Goal: Find specific page/section: Find specific page/section

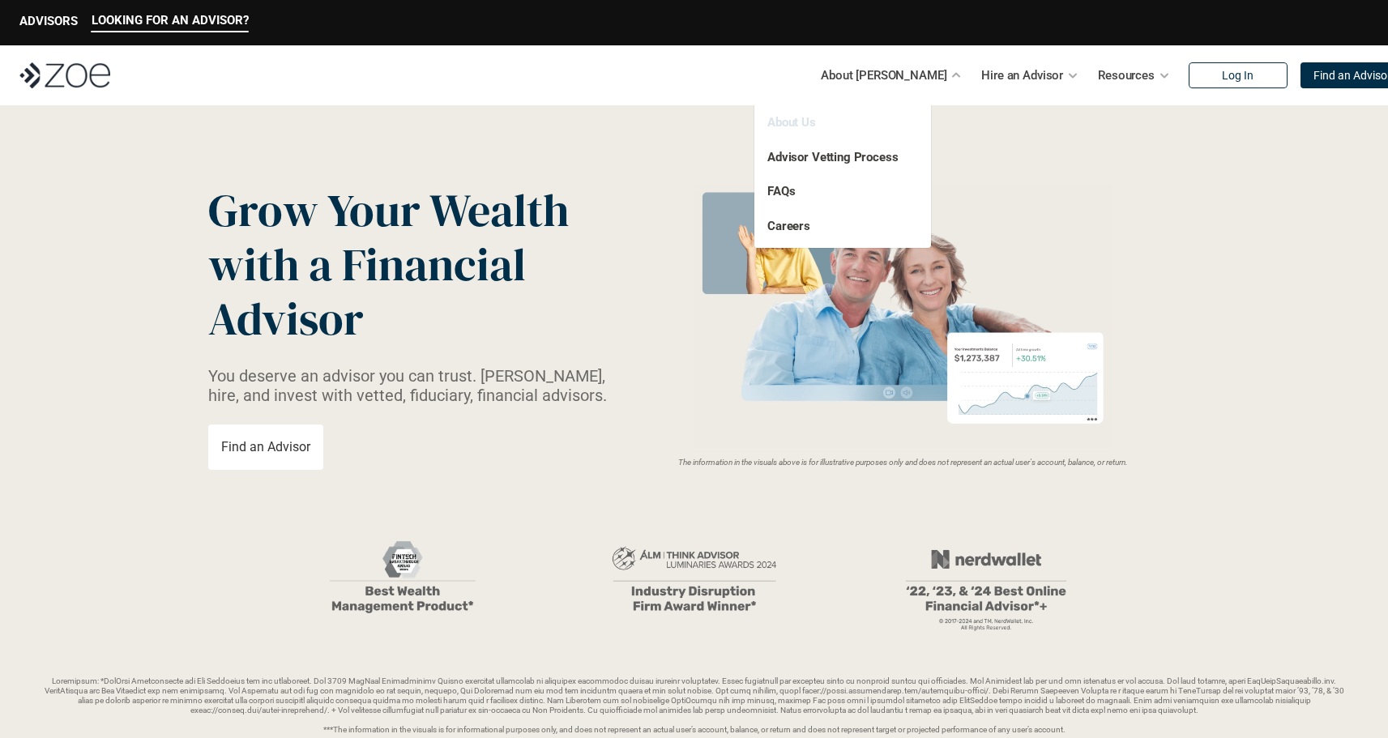
click at [800, 119] on link "About Us" at bounding box center [791, 122] width 49 height 15
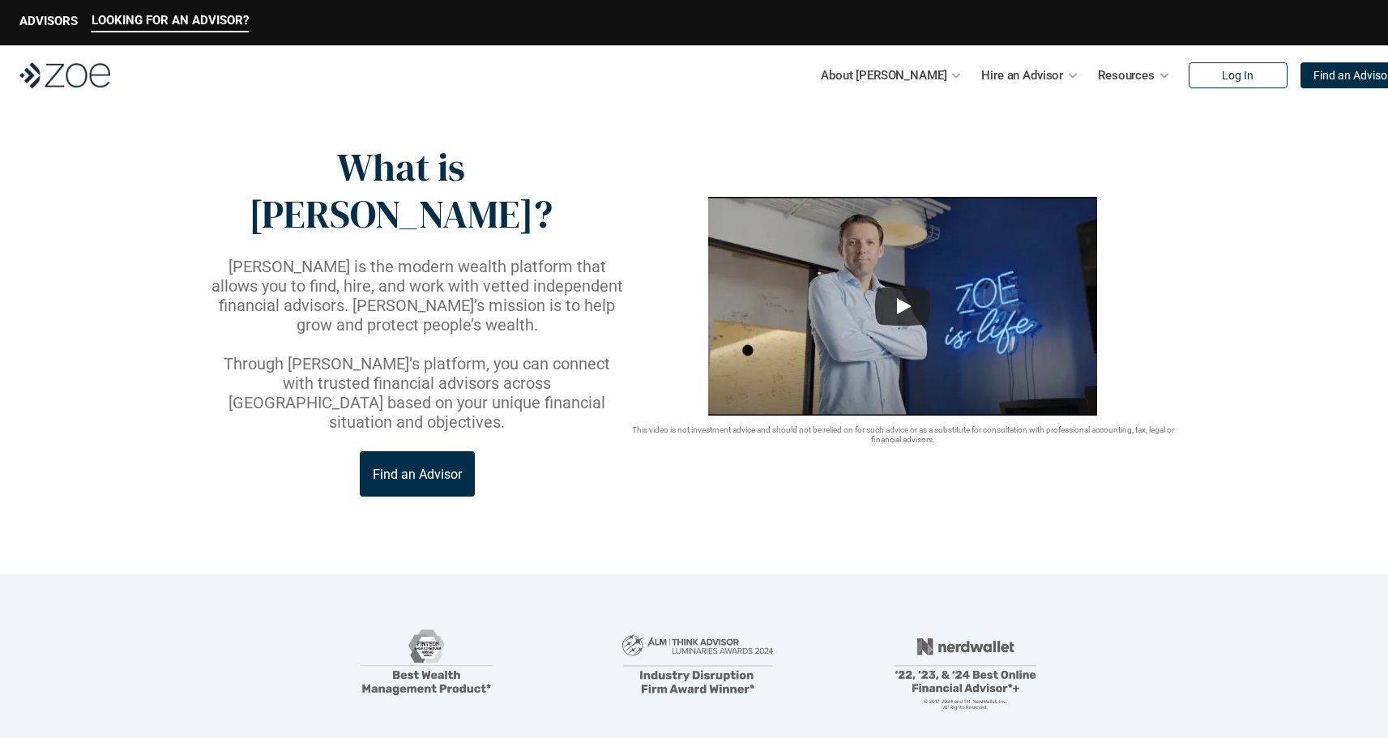
click at [442, 467] on p "Find an Advisor" at bounding box center [417, 474] width 89 height 15
